Goal: Information Seeking & Learning: Learn about a topic

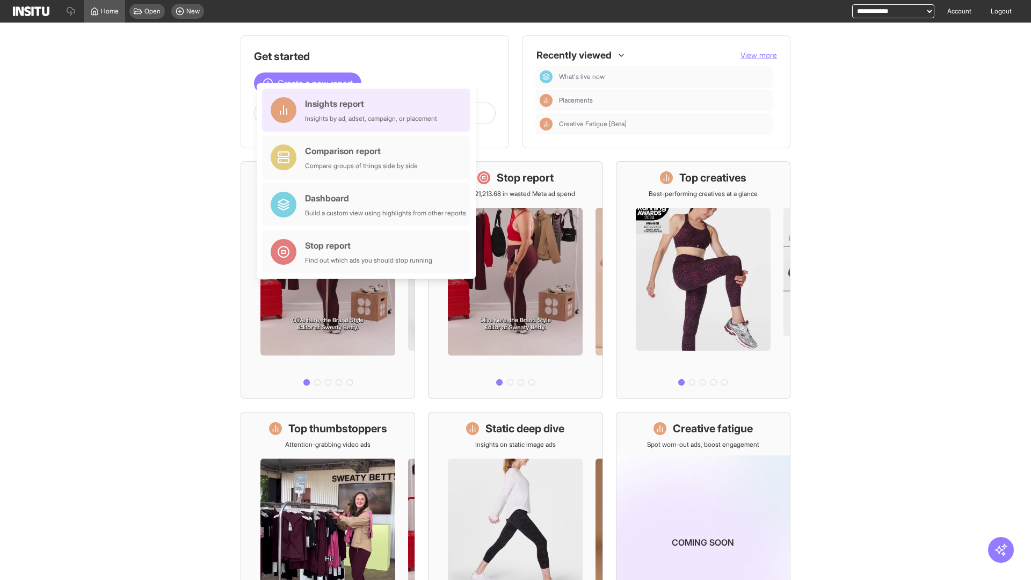
click at [369, 110] on div "Insights report Insights by ad, adset, campaign, or placement" at bounding box center [371, 110] width 132 height 26
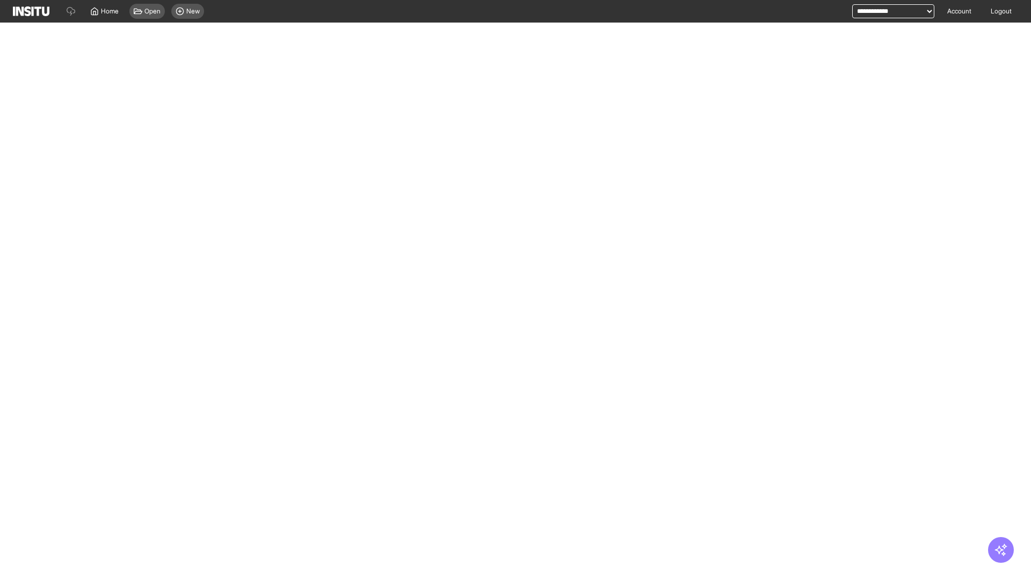
select select "**"
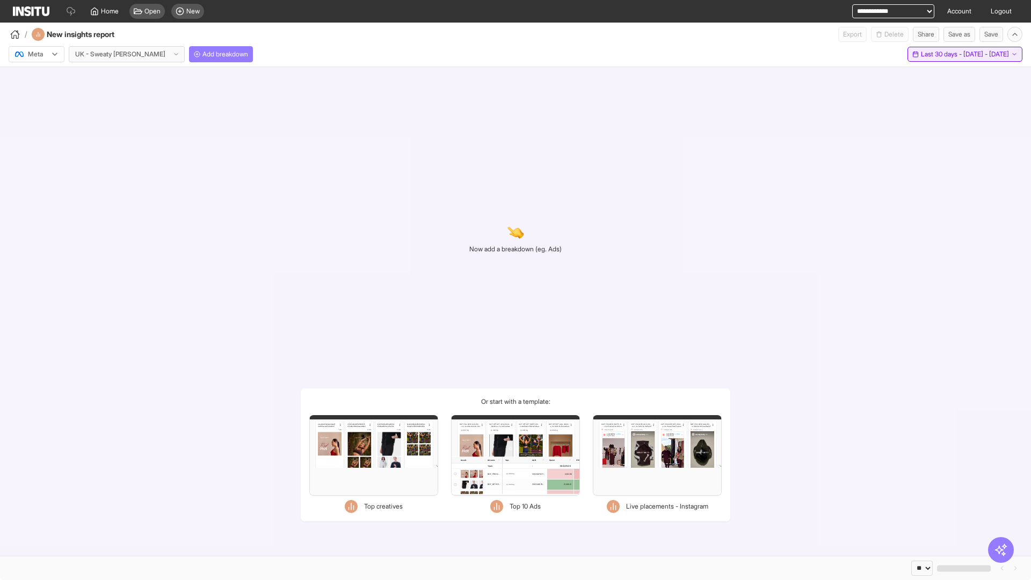
click at [946, 54] on span "Last 30 days - [DATE] - [DATE]" at bounding box center [965, 54] width 88 height 9
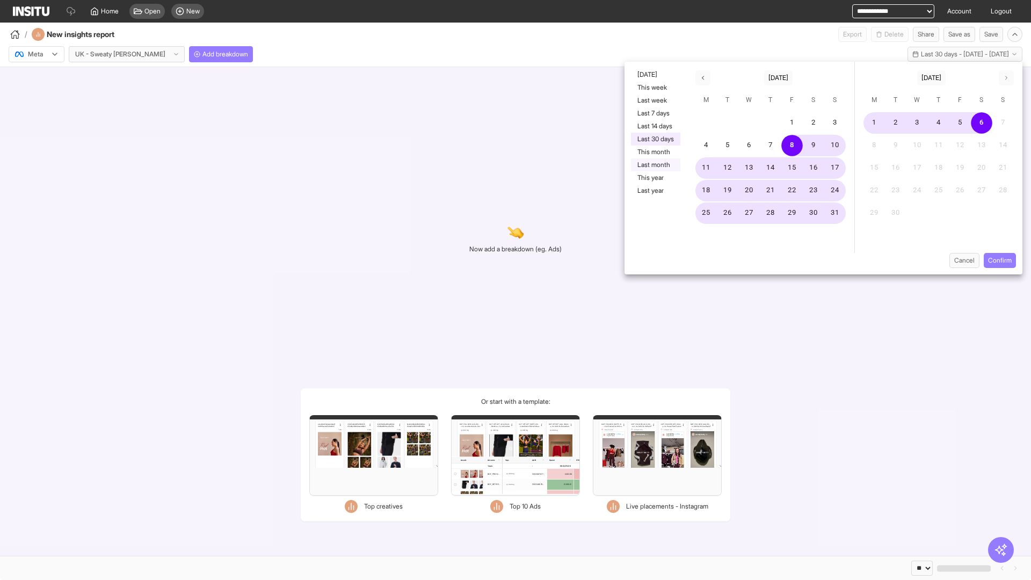
click at [655, 165] on button "Last month" at bounding box center [655, 164] width 49 height 13
